Goal: Task Accomplishment & Management: Complete application form

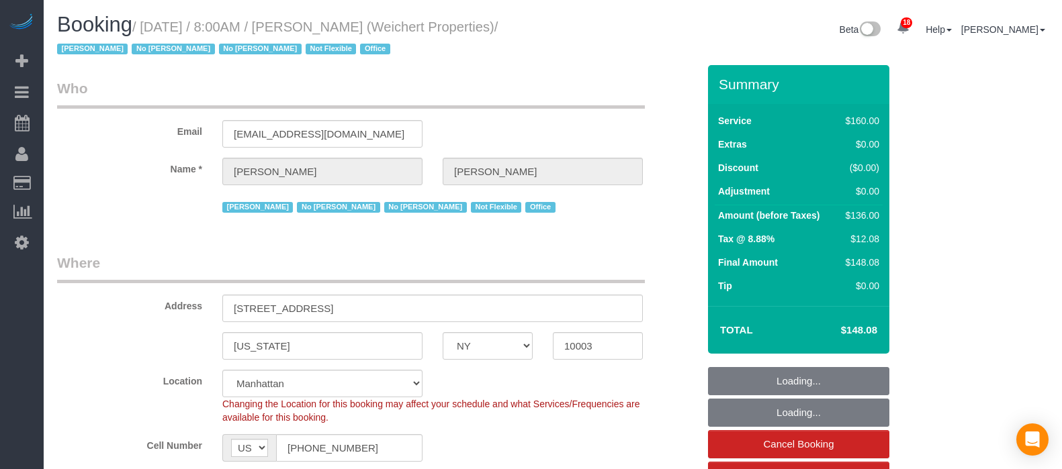
select select "NY"
select select "spot60"
select select "number:89"
select select "number:90"
select select "number:15"
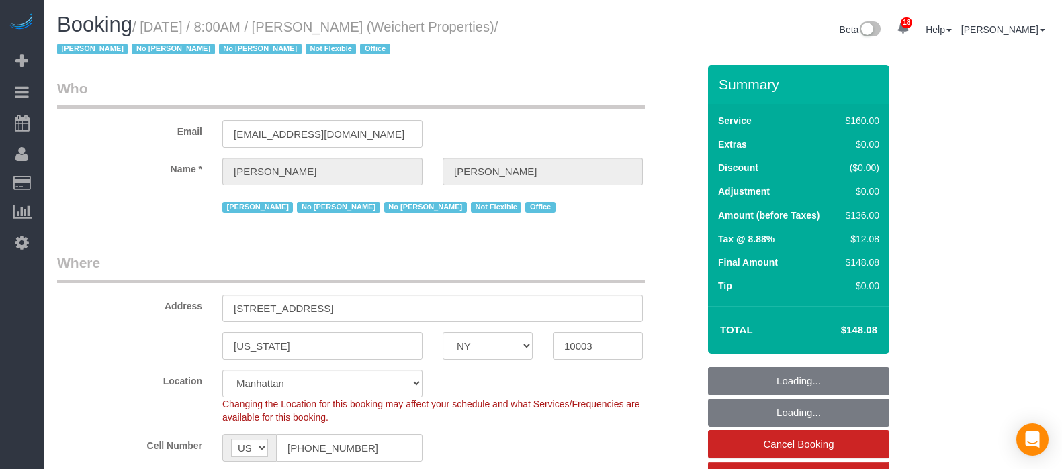
select select "number:7"
select select "number:21"
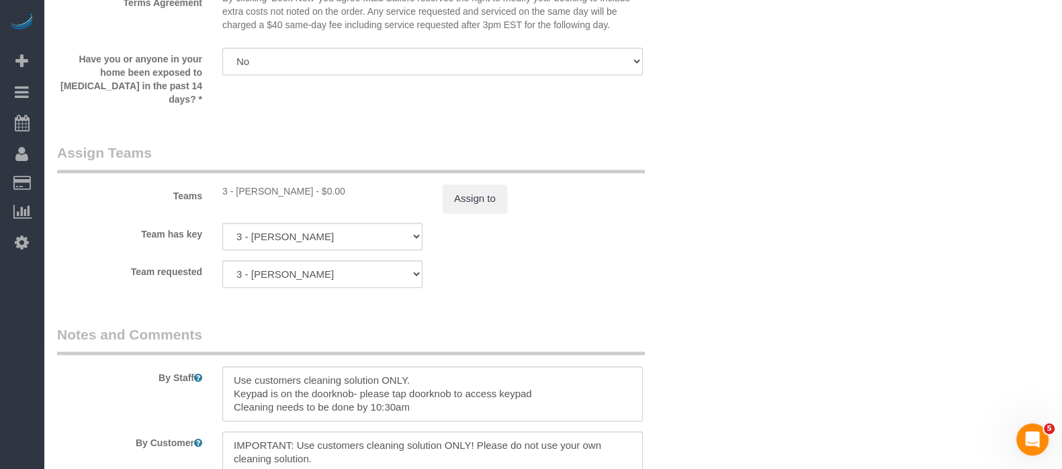
scroll to position [1511, 0]
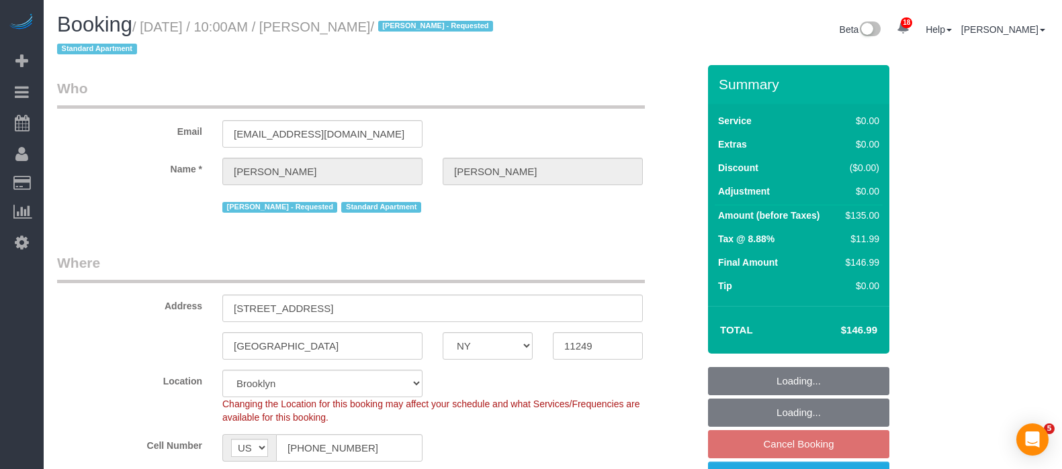
select select "NY"
select select "number:58"
select select "number:72"
select select "number:15"
select select "number:5"
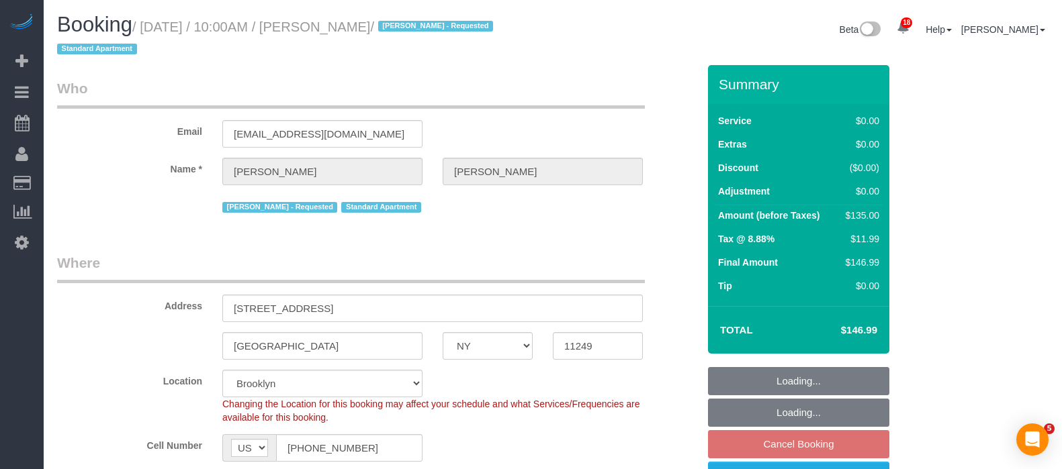
select select "spot61"
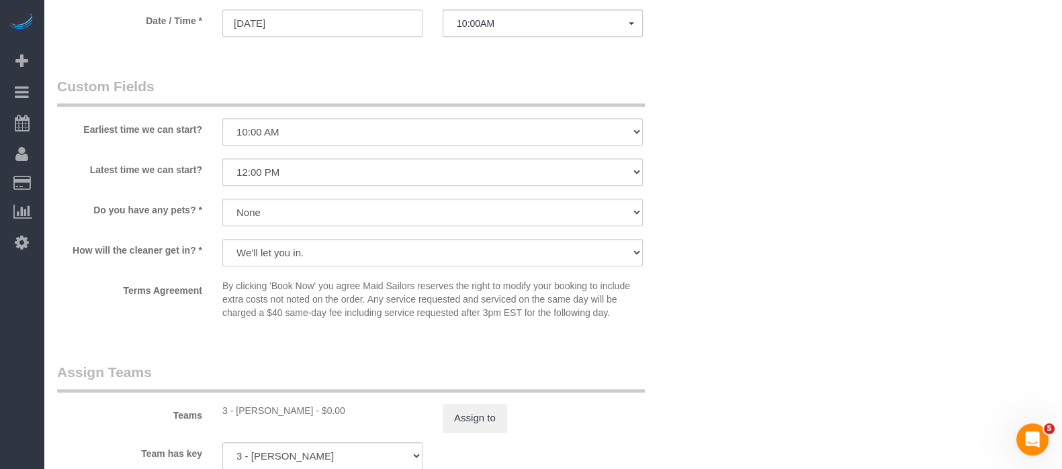
scroll to position [1595, 0]
